Goal: Transaction & Acquisition: Purchase product/service

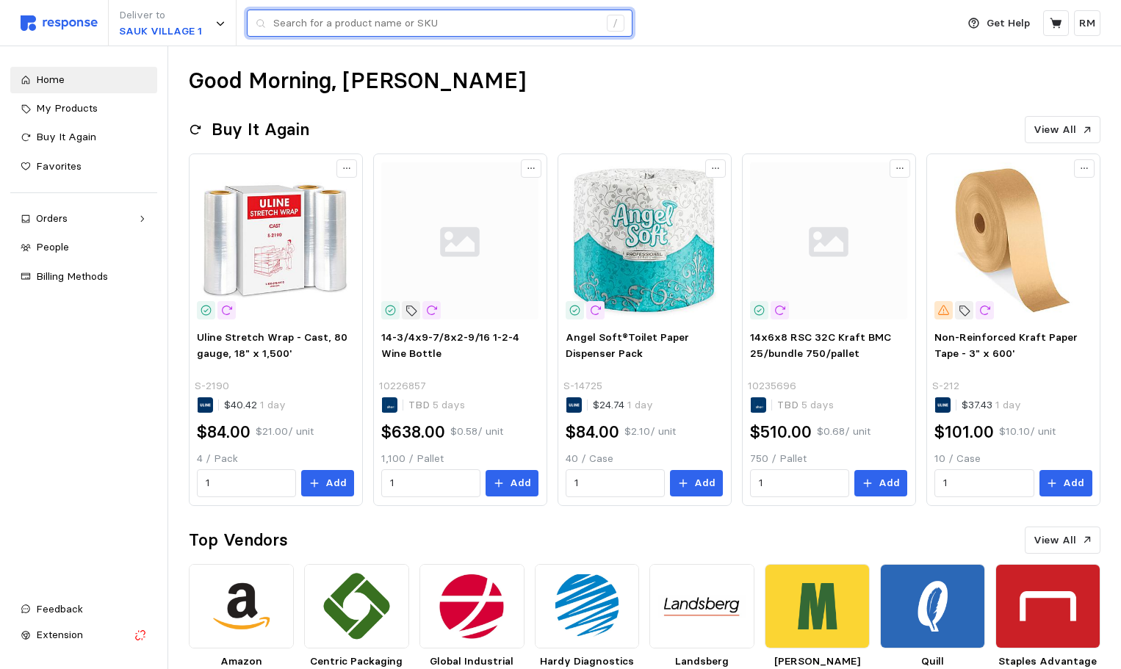
click at [389, 28] on input "text" at bounding box center [435, 23] width 325 height 26
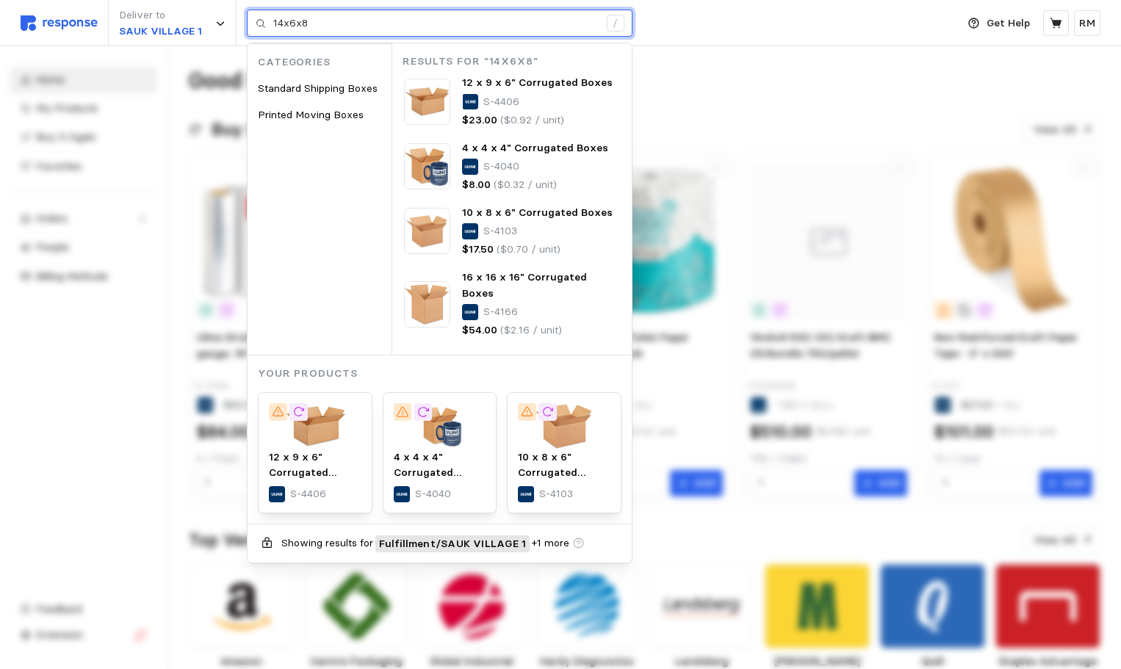
type input "14x6x8"
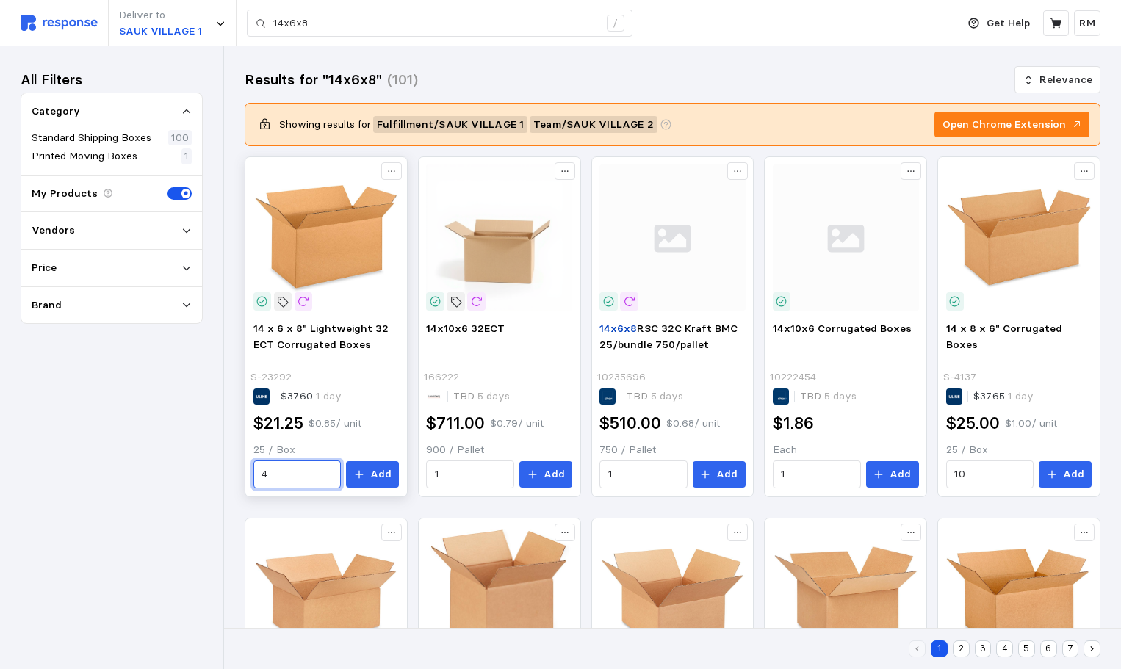
click at [303, 472] on input "4" at bounding box center [297, 474] width 71 height 26
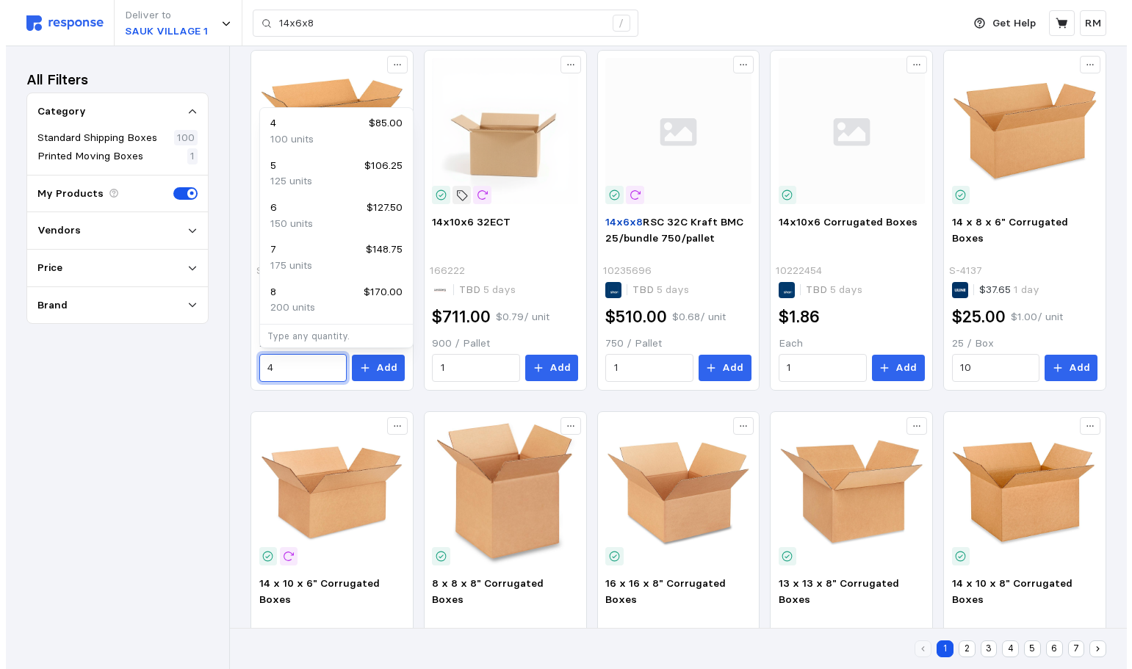
scroll to position [107, 0]
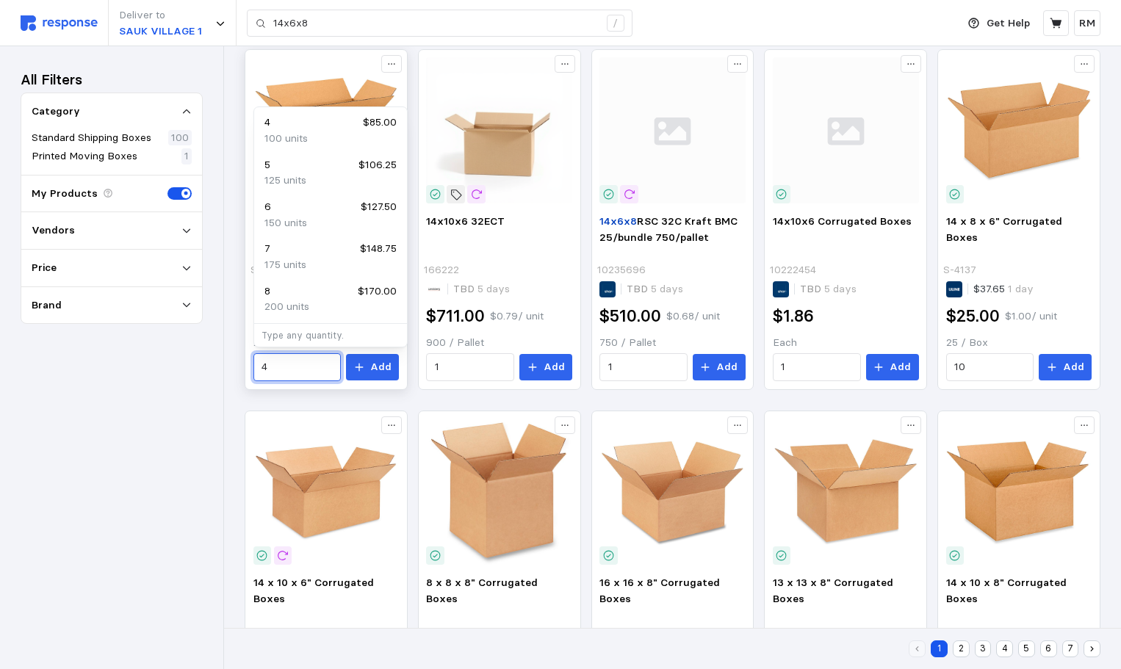
drag, startPoint x: 282, startPoint y: 370, endPoint x: 248, endPoint y: 370, distance: 33.8
click at [248, 370] on div "14 x 6 x 8" Lightweight 32 ECT Corrugated Boxes S-23292 $37.60 1 day $21.25 $0.…" at bounding box center [326, 298] width 157 height 178
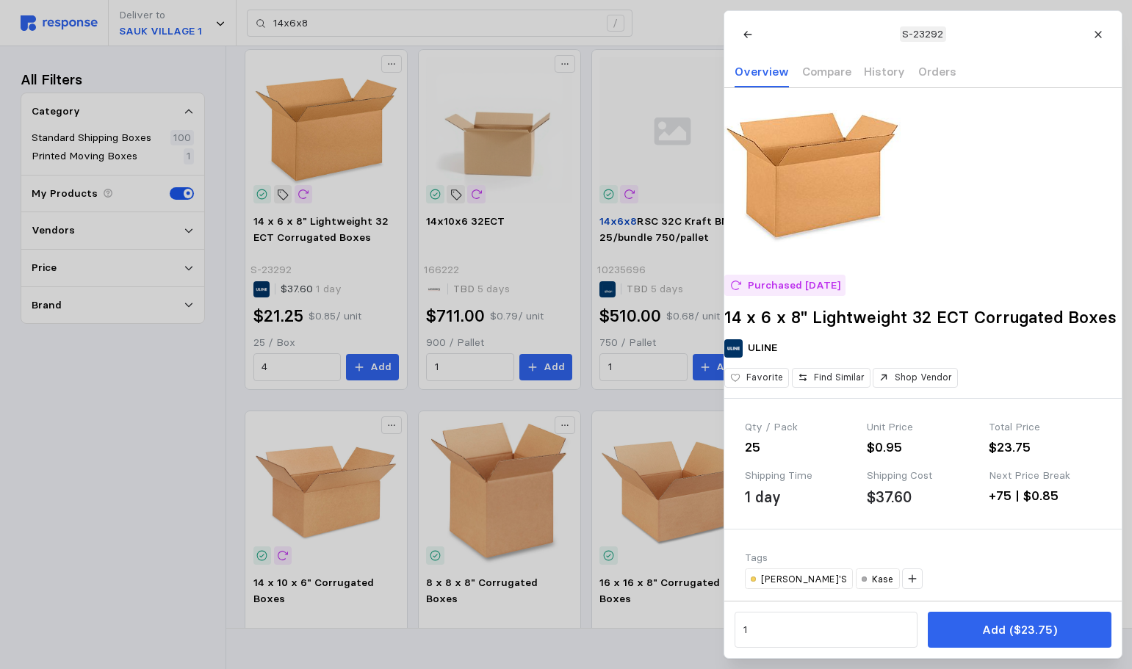
click at [270, 363] on div at bounding box center [566, 334] width 1132 height 669
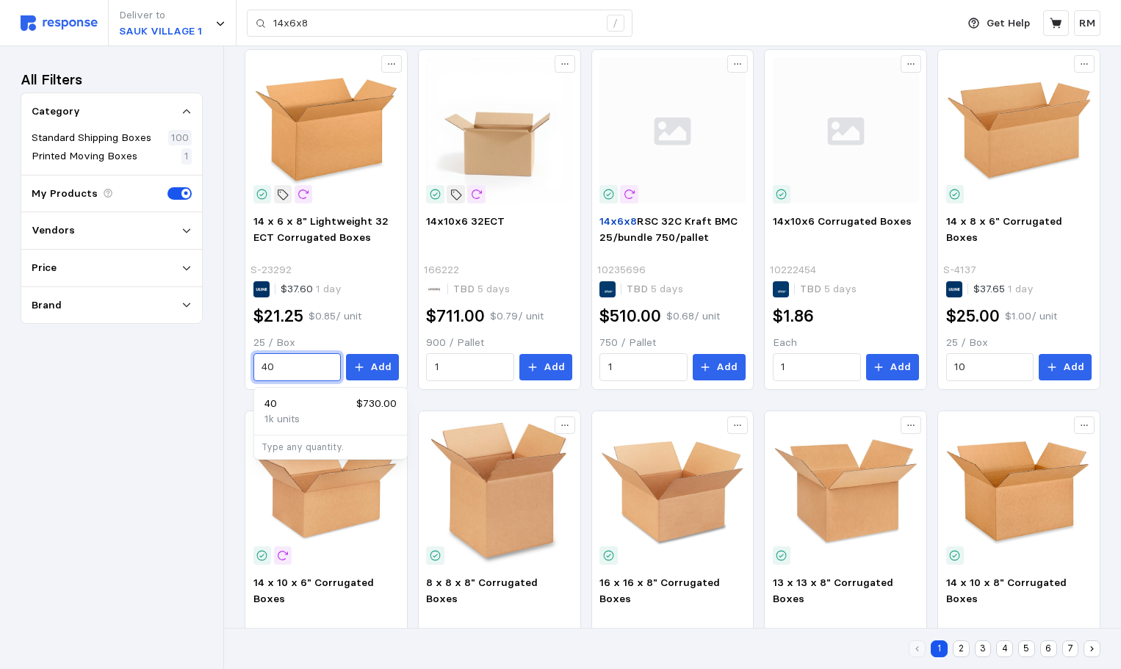
click at [289, 409] on div "40 $730.00" at bounding box center [331, 404] width 132 height 16
type input "40"
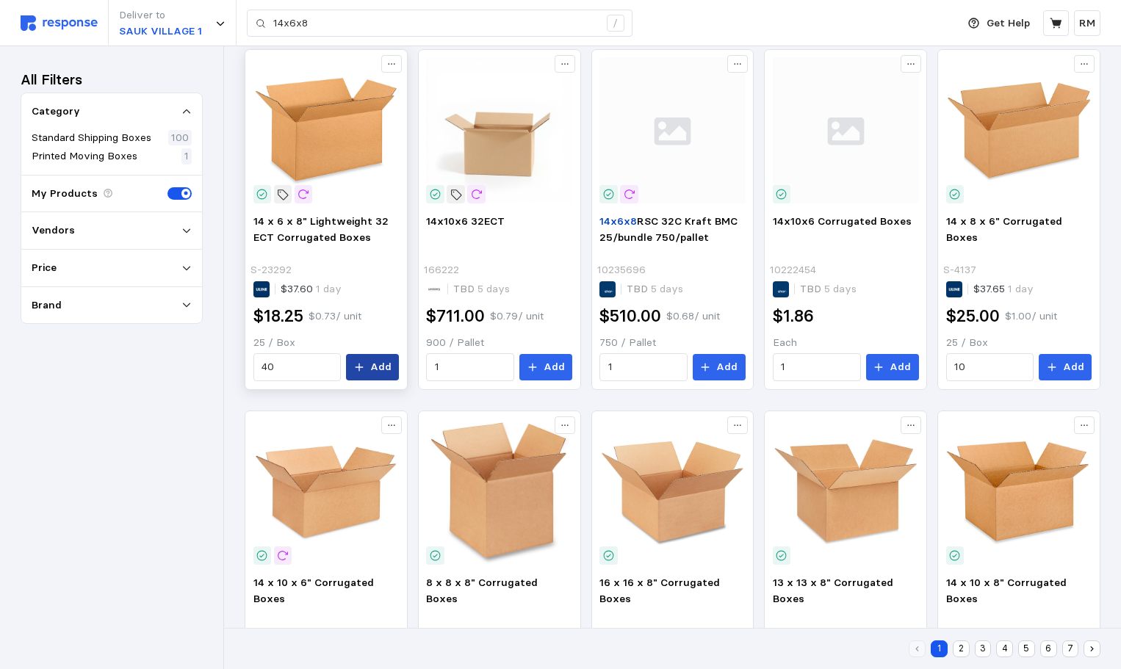
click at [364, 372] on icon at bounding box center [359, 367] width 10 height 10
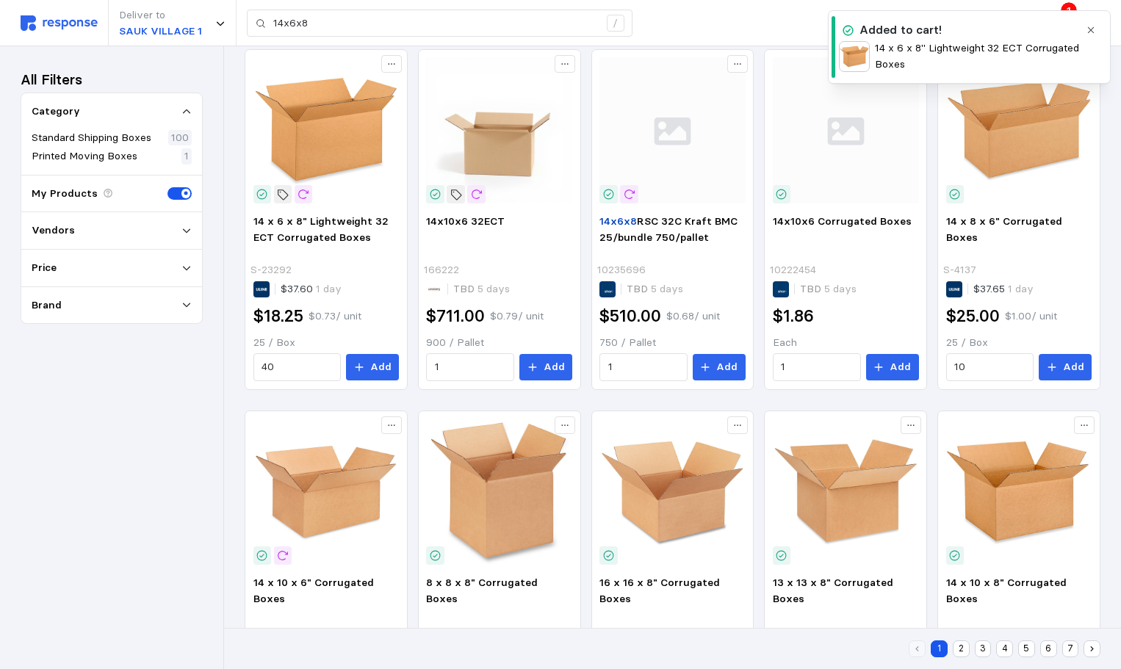
click at [1093, 29] on icon "button" at bounding box center [1091, 30] width 10 height 10
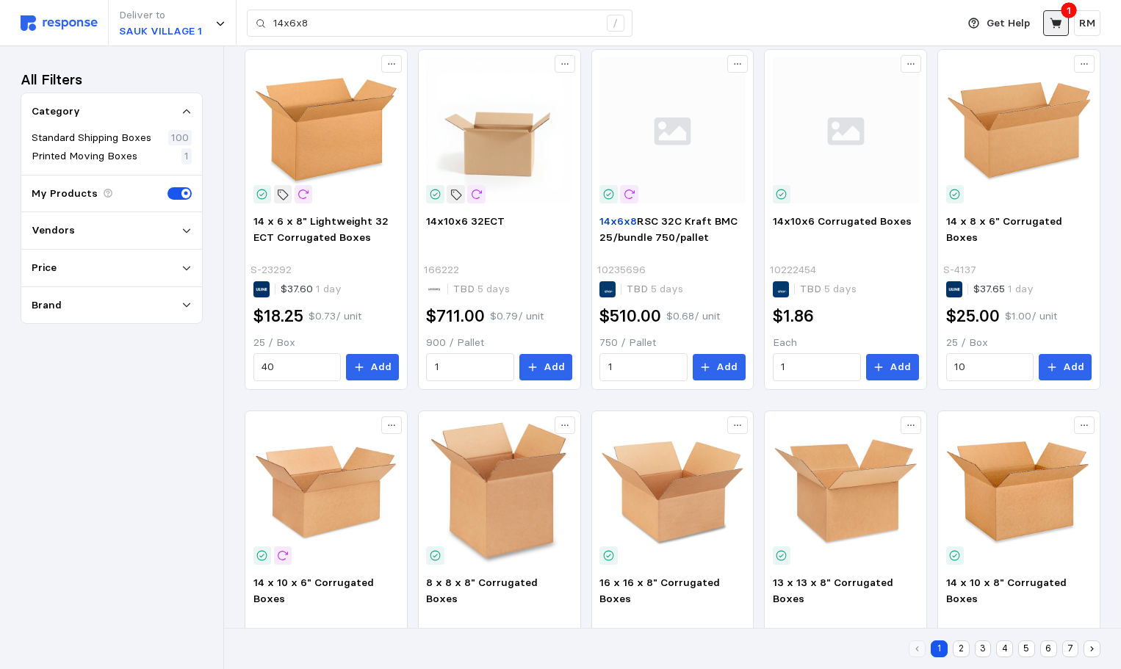
click at [1057, 26] on icon at bounding box center [1056, 23] width 13 height 13
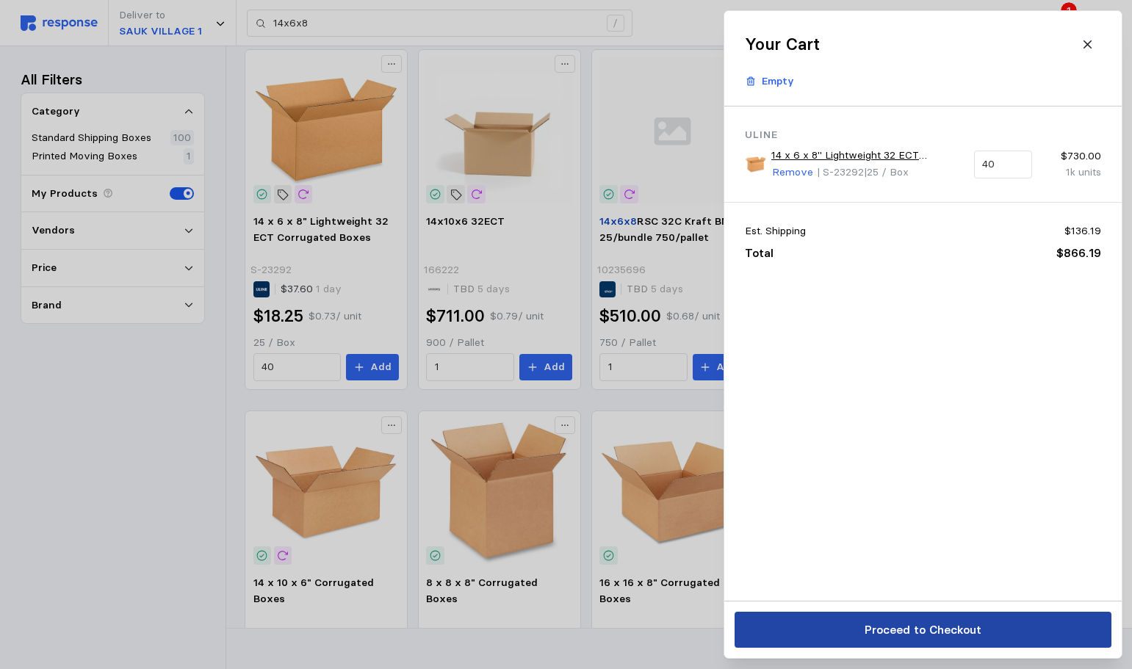
click at [941, 628] on p "Proceed to Checkout" at bounding box center [922, 630] width 117 height 18
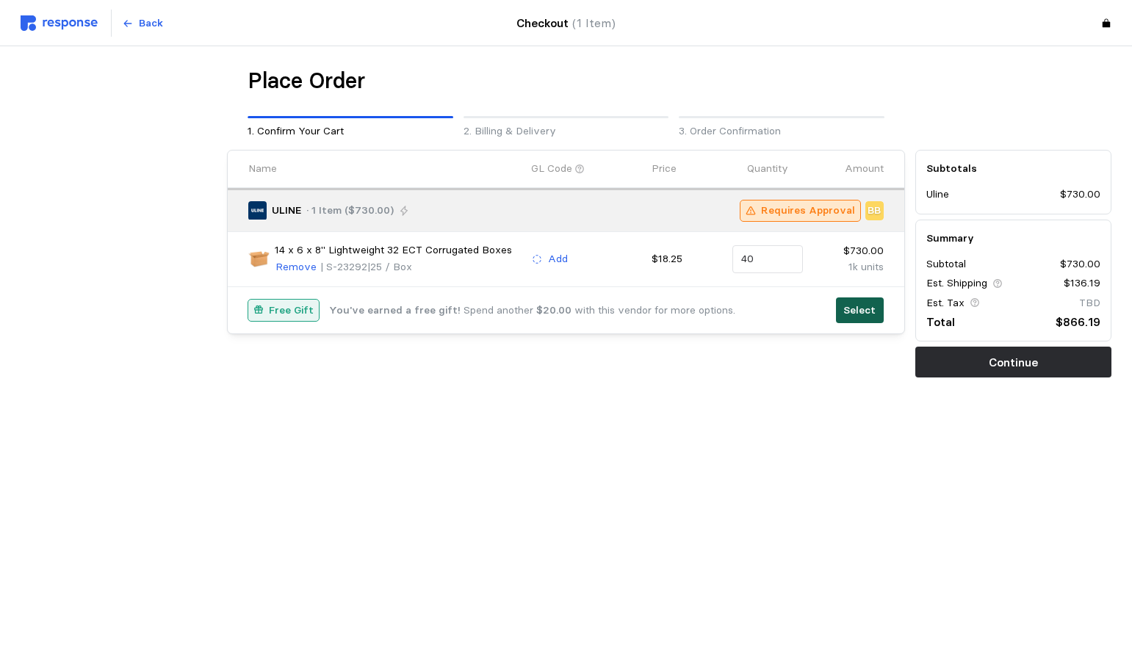
click at [864, 307] on p "Select" at bounding box center [860, 311] width 32 height 16
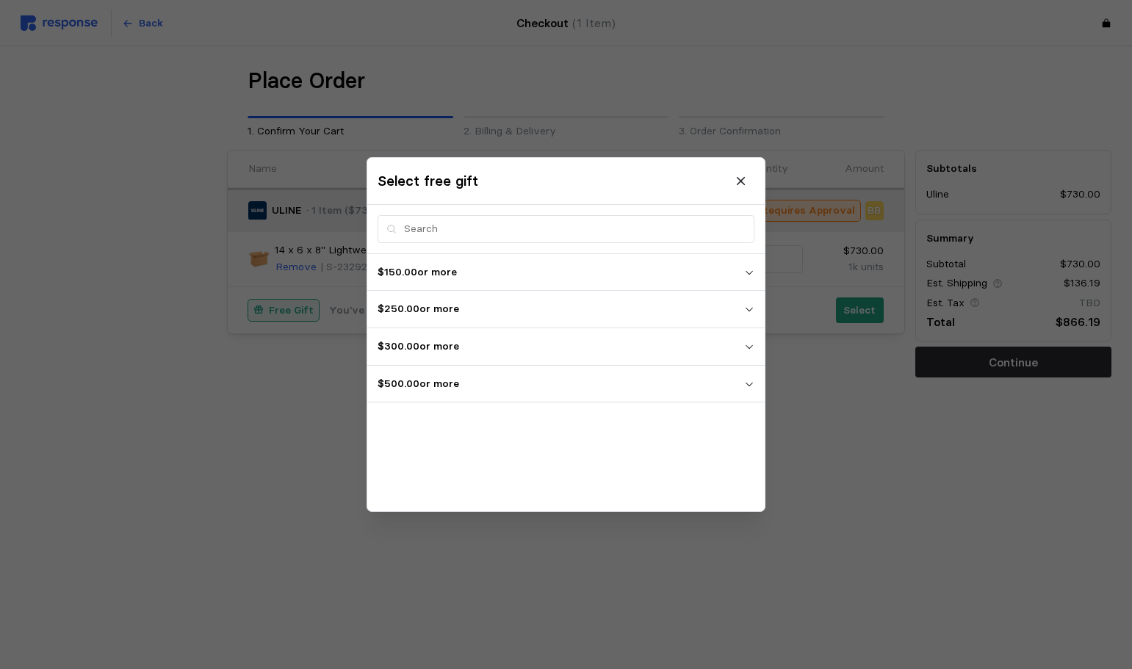
click at [619, 385] on p "$500.00 or more" at bounding box center [561, 384] width 367 height 16
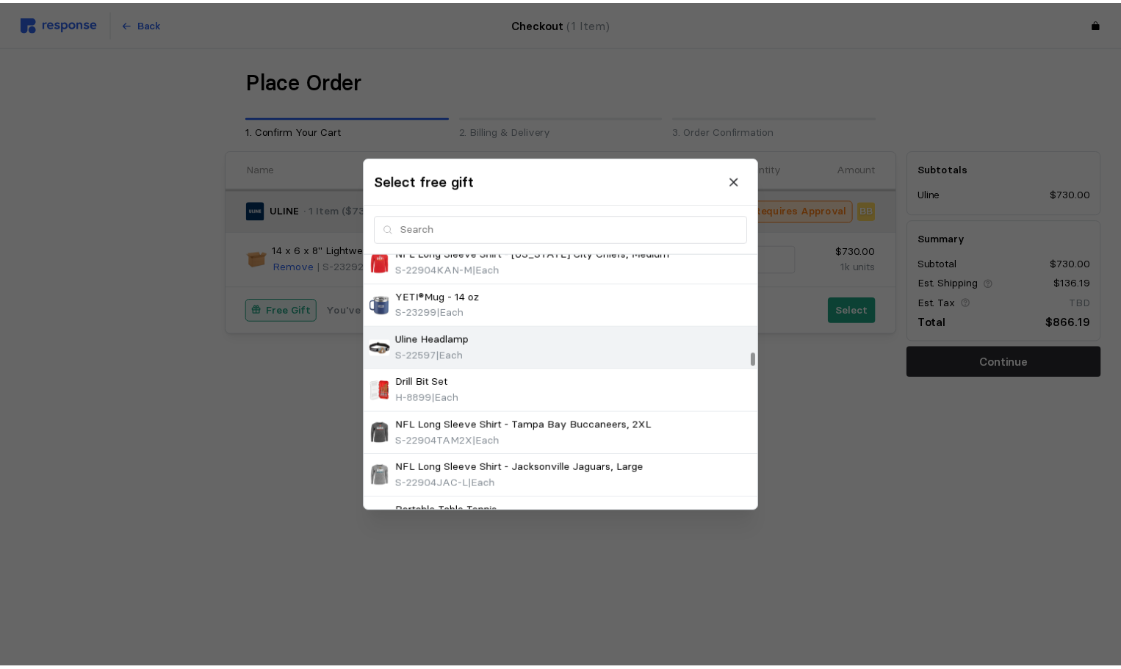
scroll to position [2095, 0]
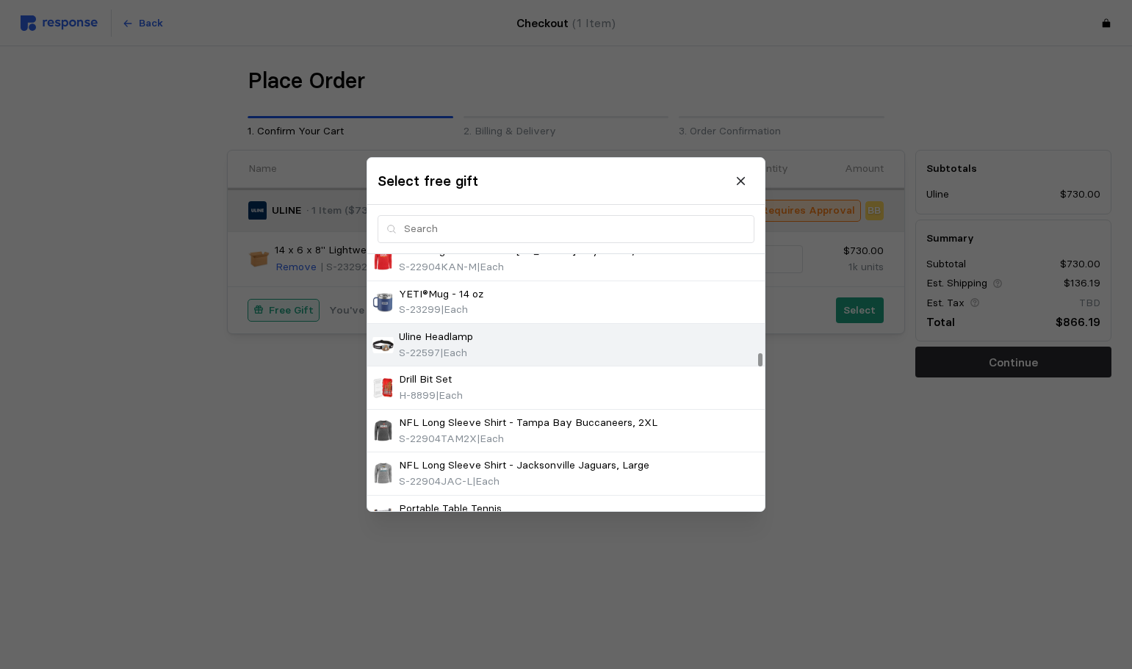
click at [586, 353] on div "Uline Headlamp S-22597 | Each" at bounding box center [566, 345] width 387 height 32
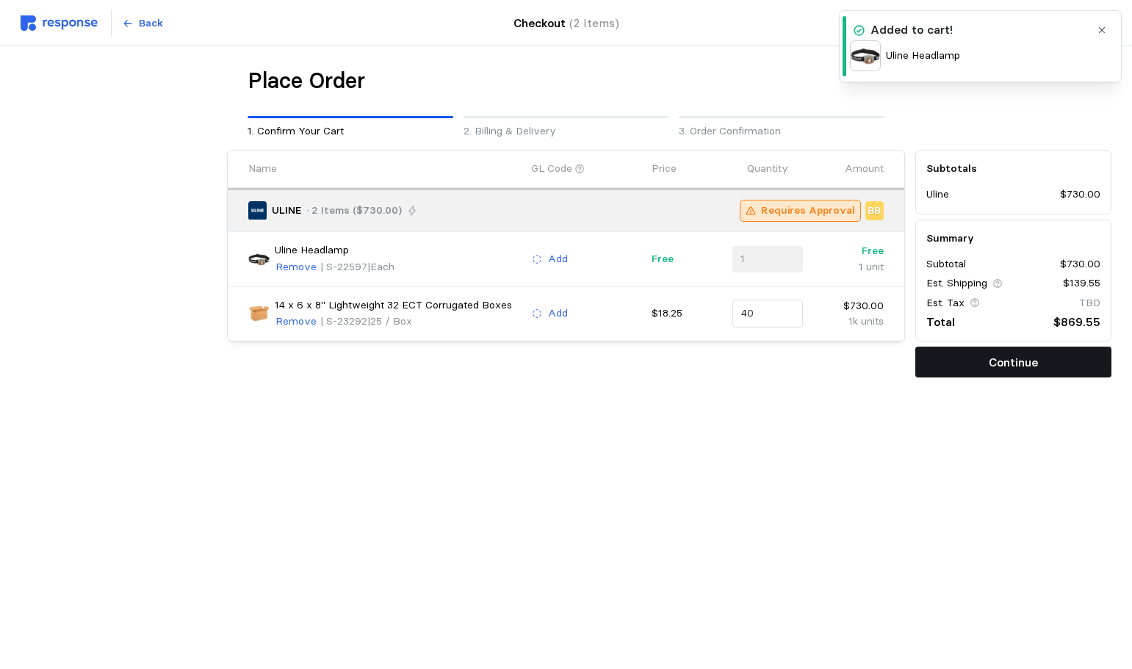
click at [1034, 364] on p "Continue" at bounding box center [1013, 362] width 49 height 18
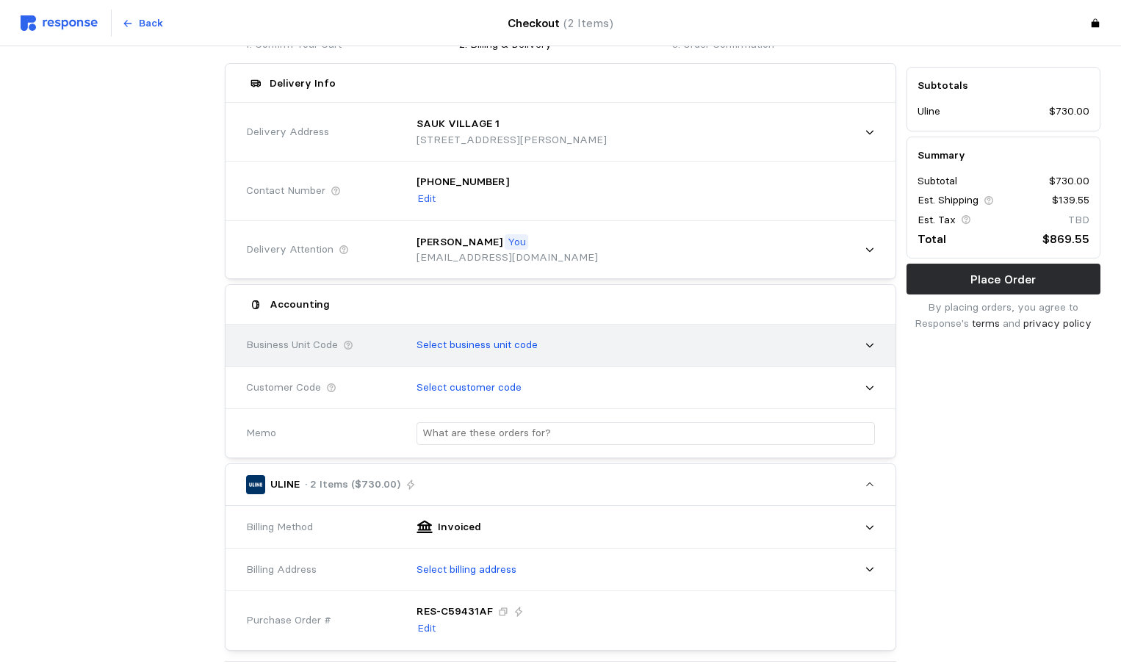
scroll to position [92, 0]
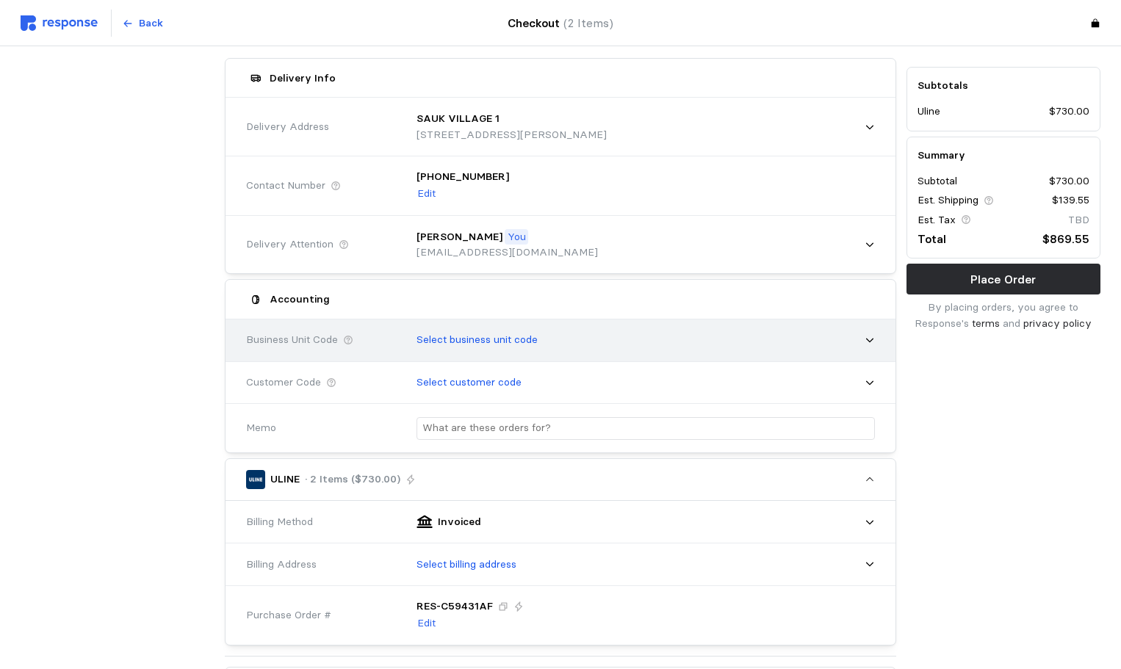
click at [691, 348] on div "Select business unit code" at bounding box center [640, 340] width 469 height 37
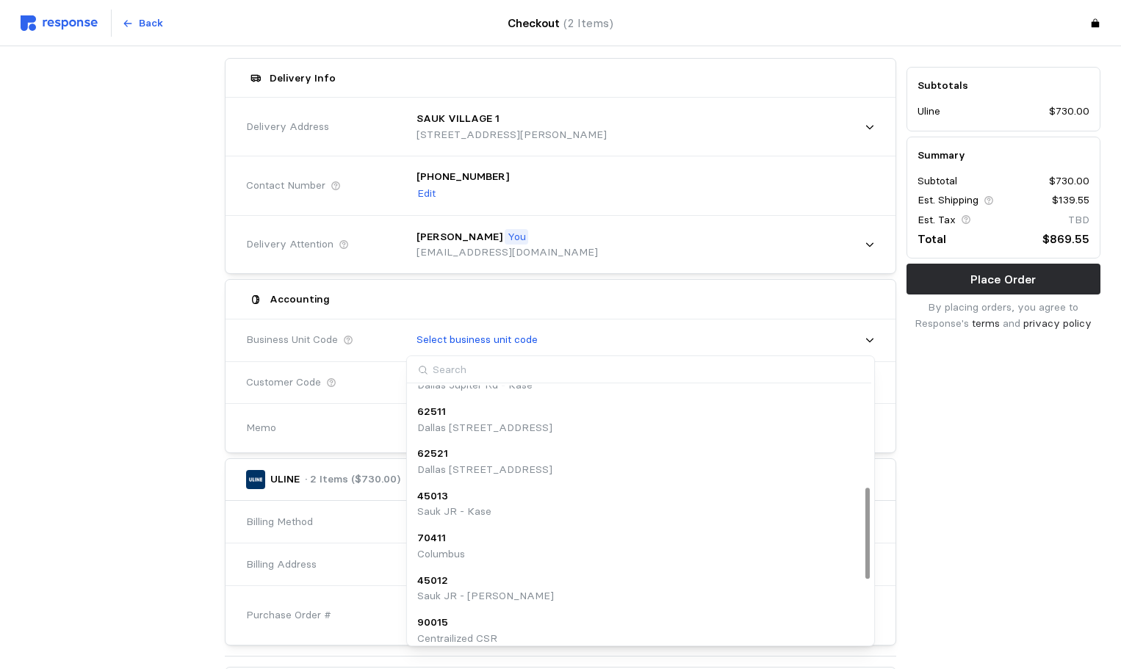
scroll to position [283, 0]
click at [543, 505] on div "45013 Sauk JR - Kase" at bounding box center [640, 504] width 447 height 32
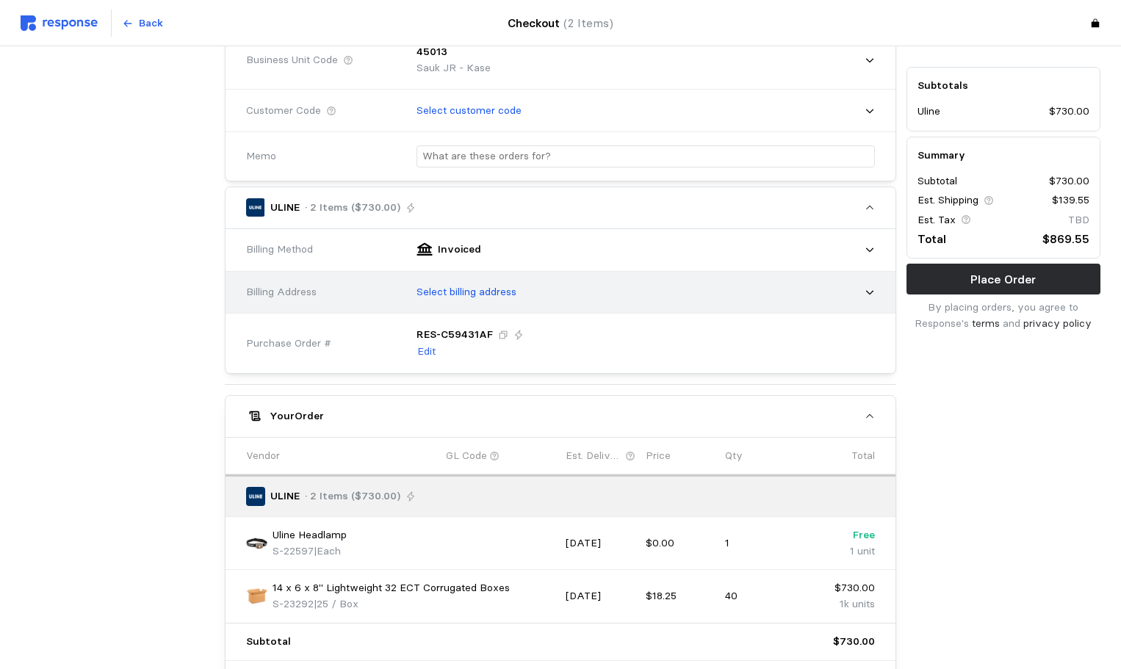
scroll to position [381, 0]
click at [603, 285] on div "Select billing address" at bounding box center [640, 291] width 469 height 37
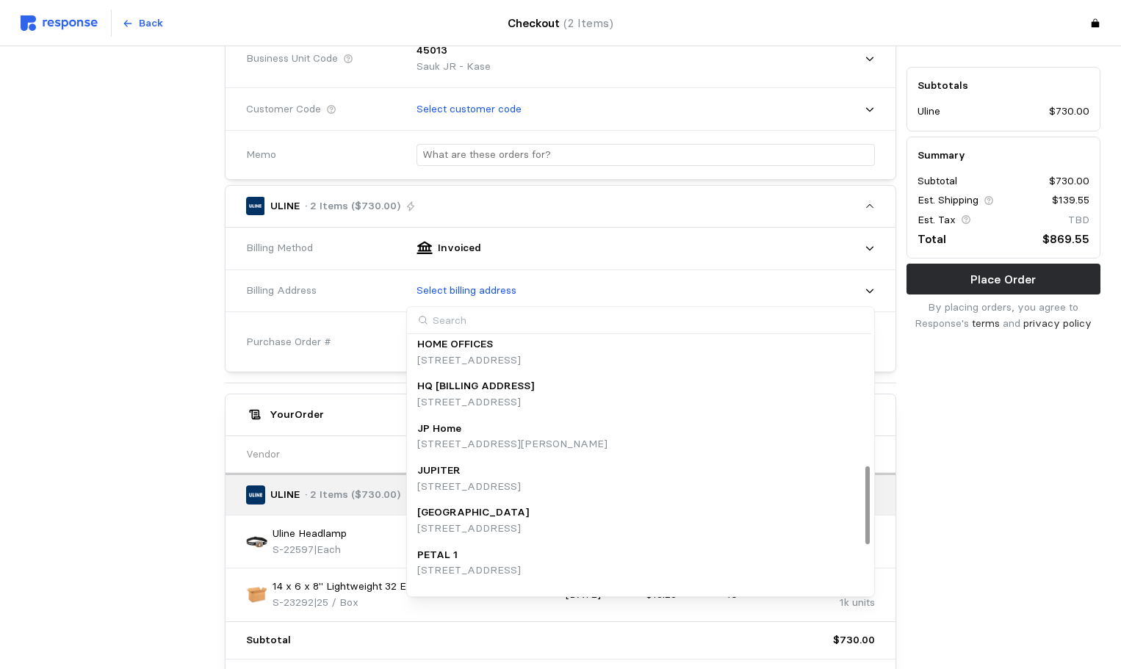
scroll to position [428, 0]
click at [534, 397] on p "[STREET_ADDRESS]" at bounding box center [475, 402] width 117 height 16
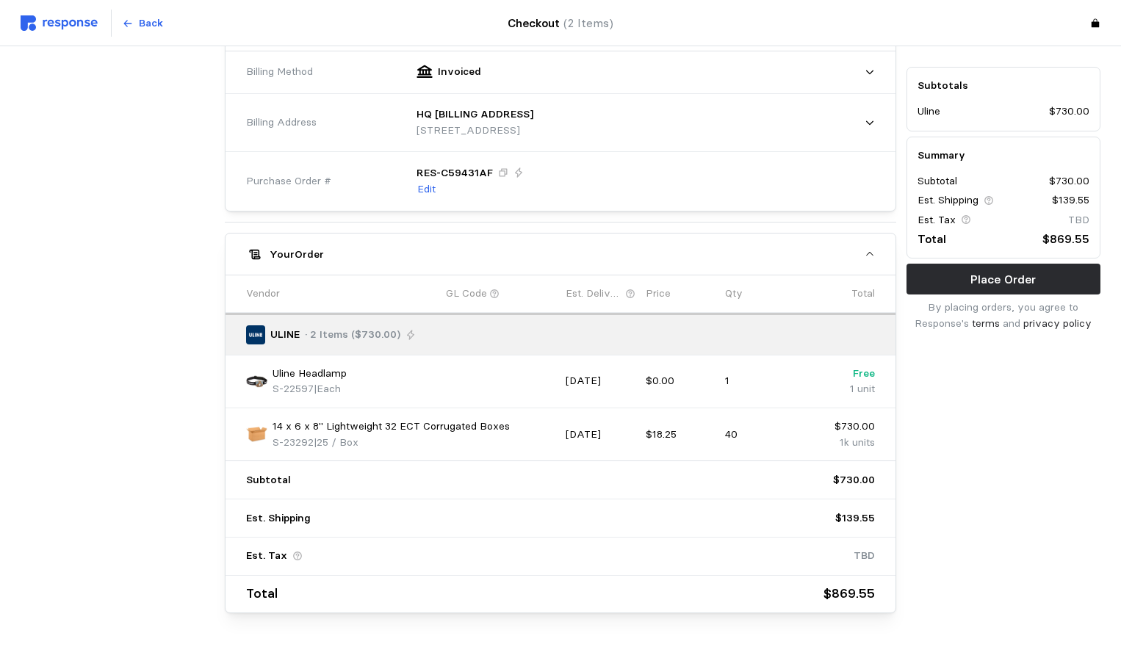
scroll to position [584, 0]
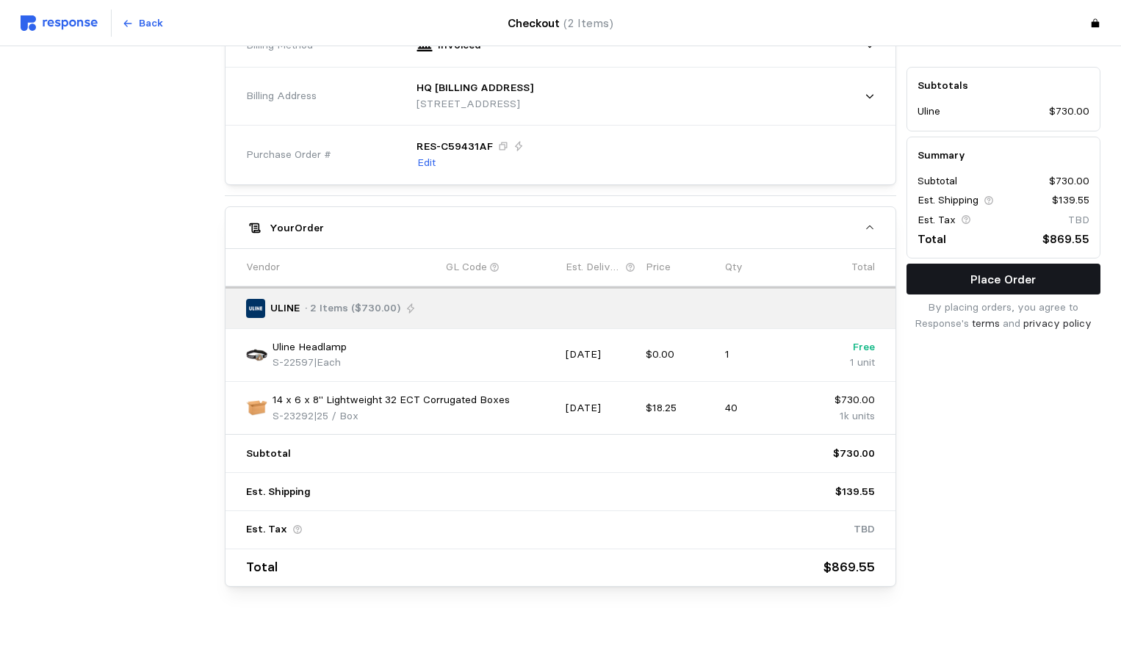
click at [1049, 278] on button "Place Order" at bounding box center [1004, 279] width 194 height 31
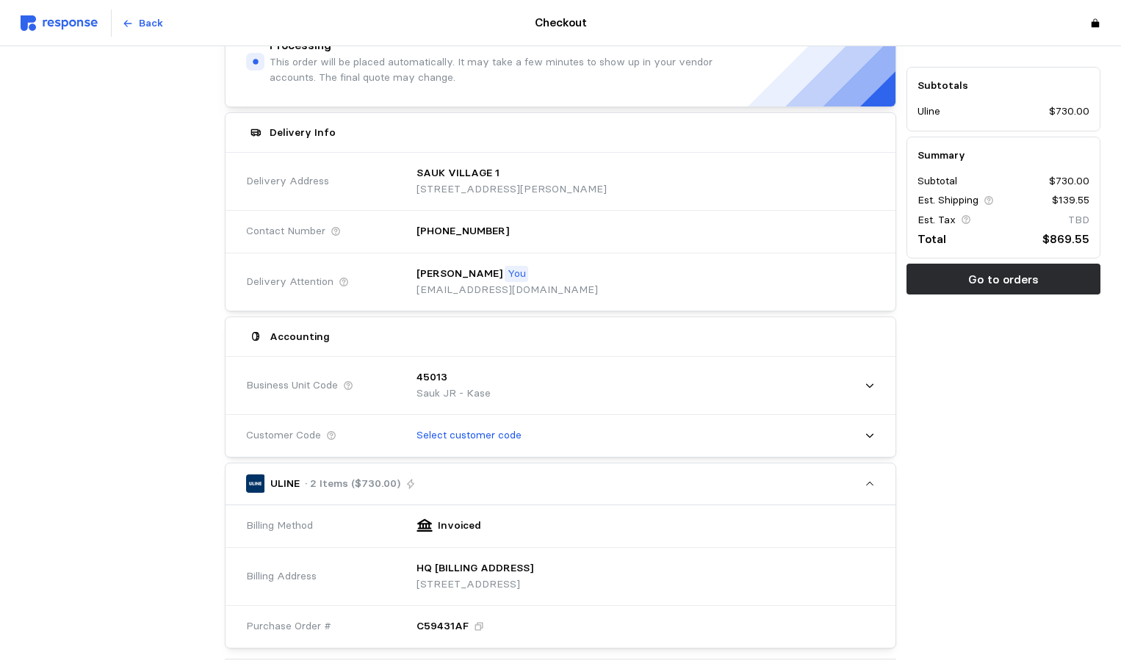
scroll to position [0, 0]
